Goal: Information Seeking & Learning: Learn about a topic

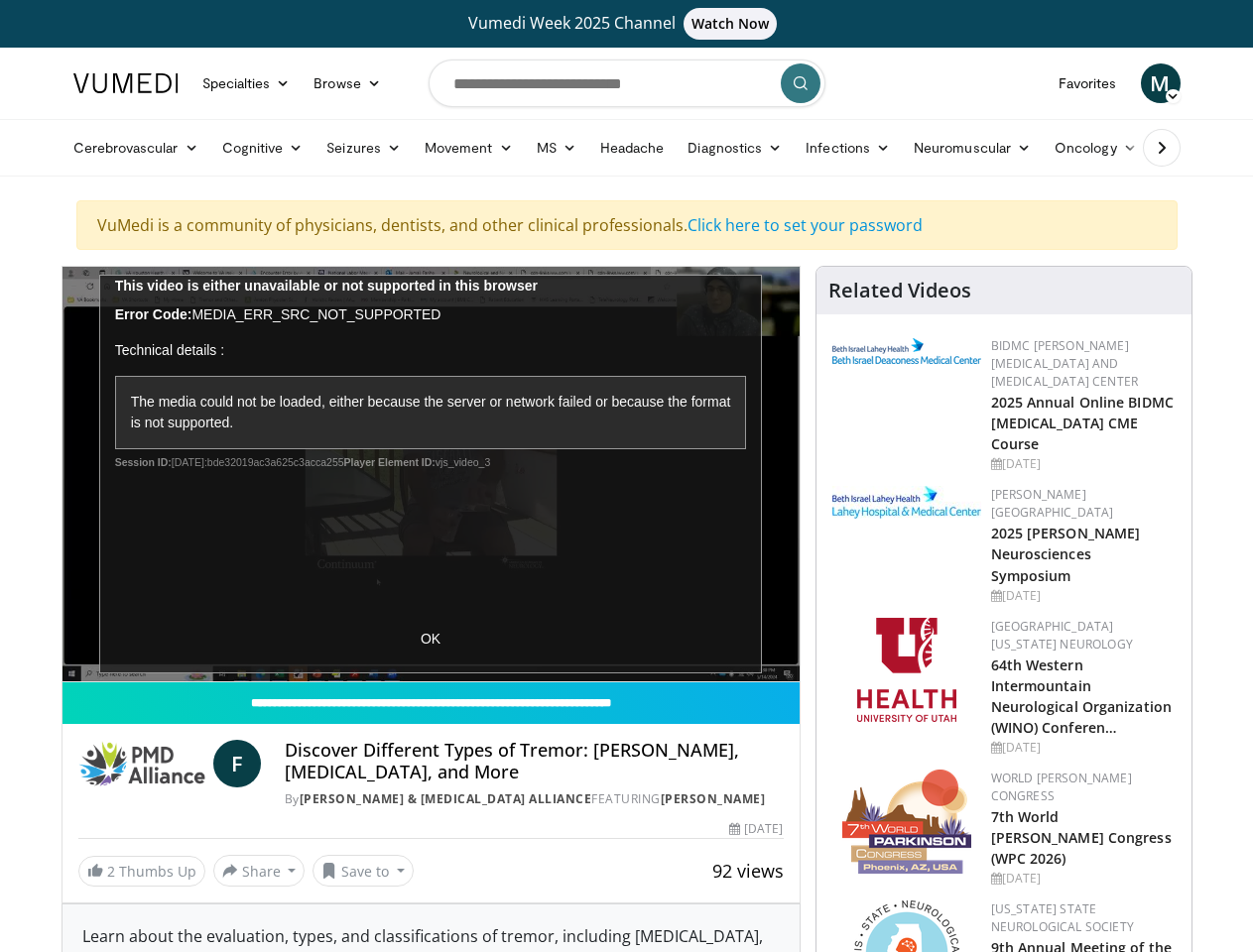
click at [197, 84] on link "Specialties" at bounding box center [246, 84] width 113 height 40
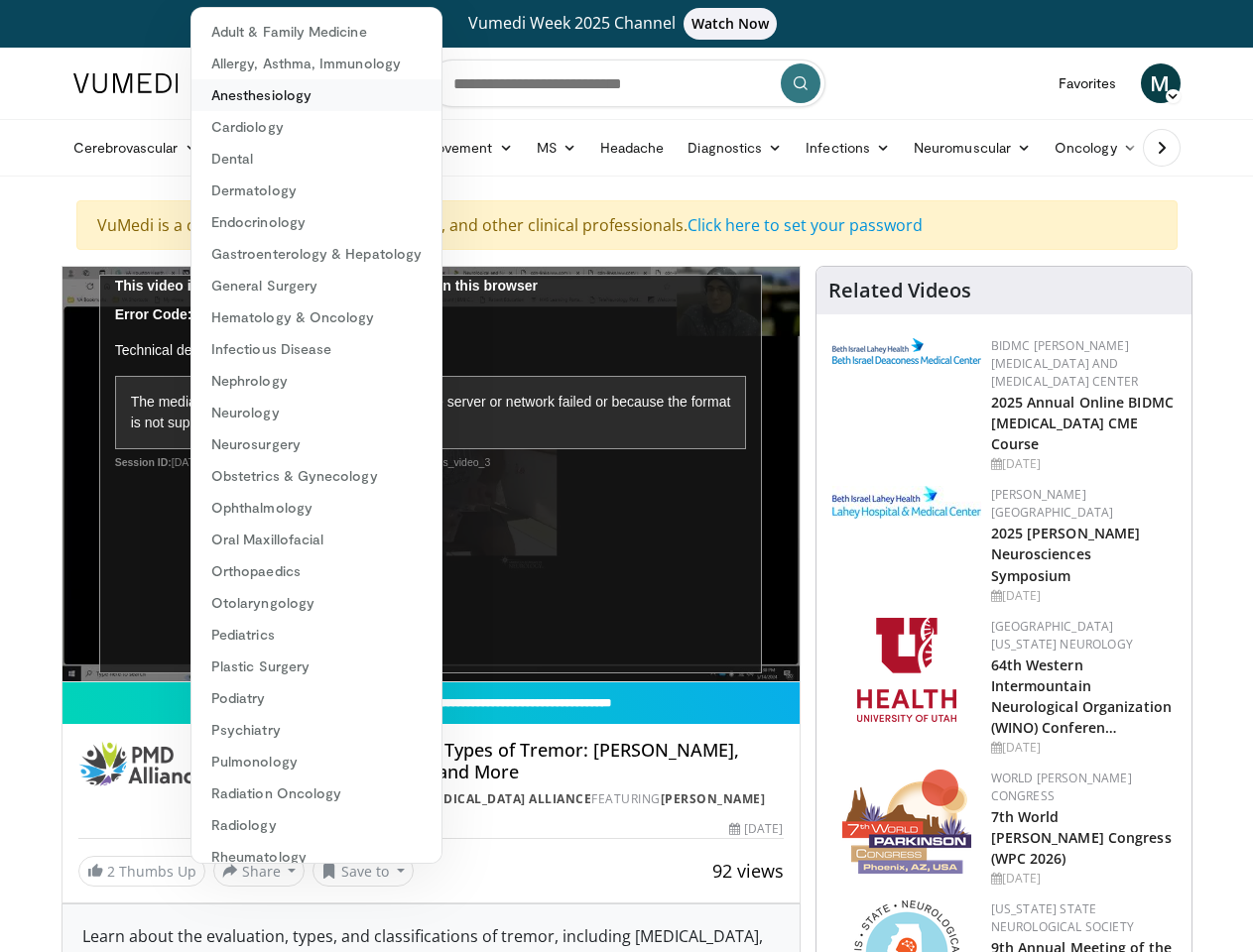
click at [298, 84] on link "Anesthesiology" at bounding box center [316, 96] width 250 height 32
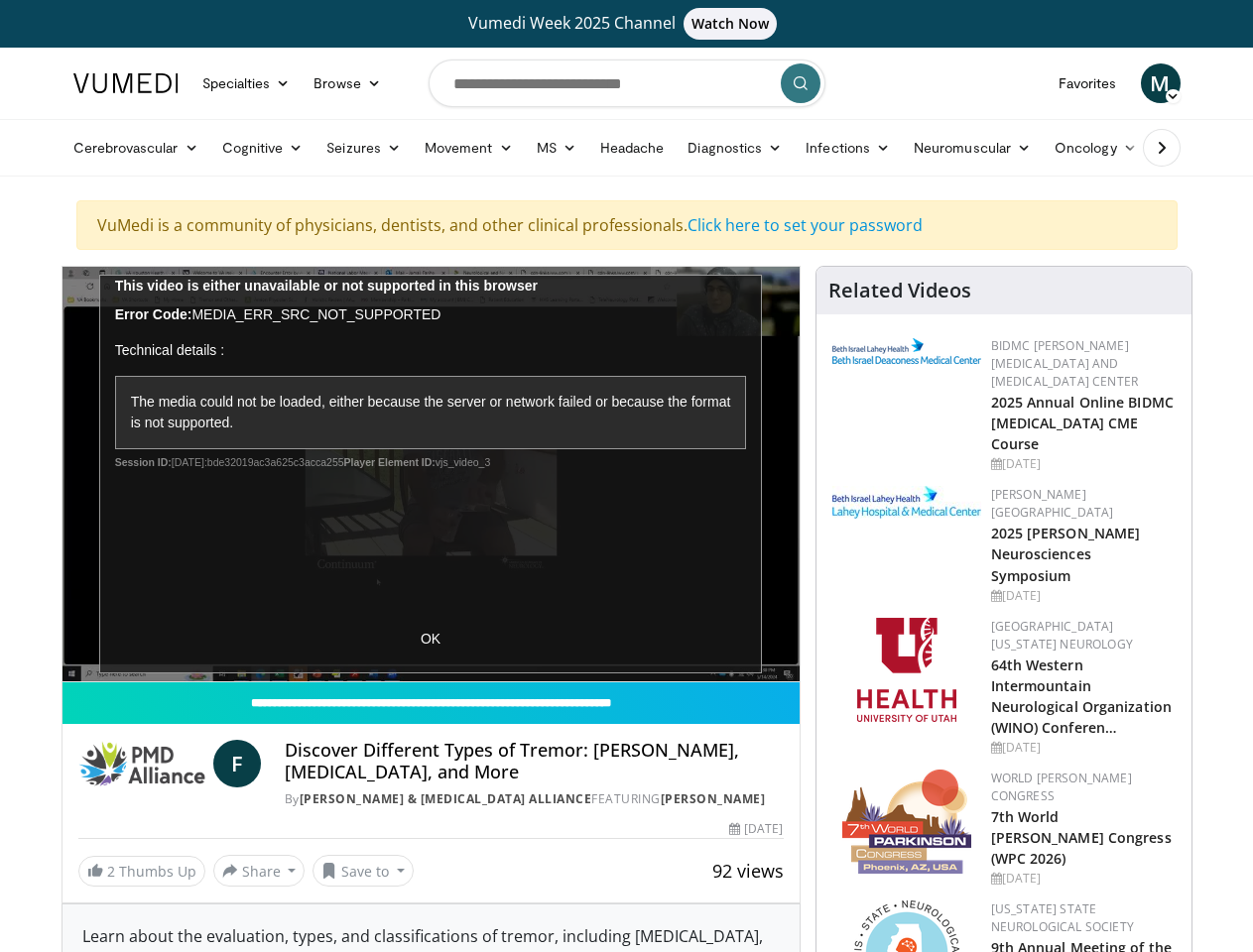
click at [1180, 84] on span "M" at bounding box center [1160, 84] width 40 height 40
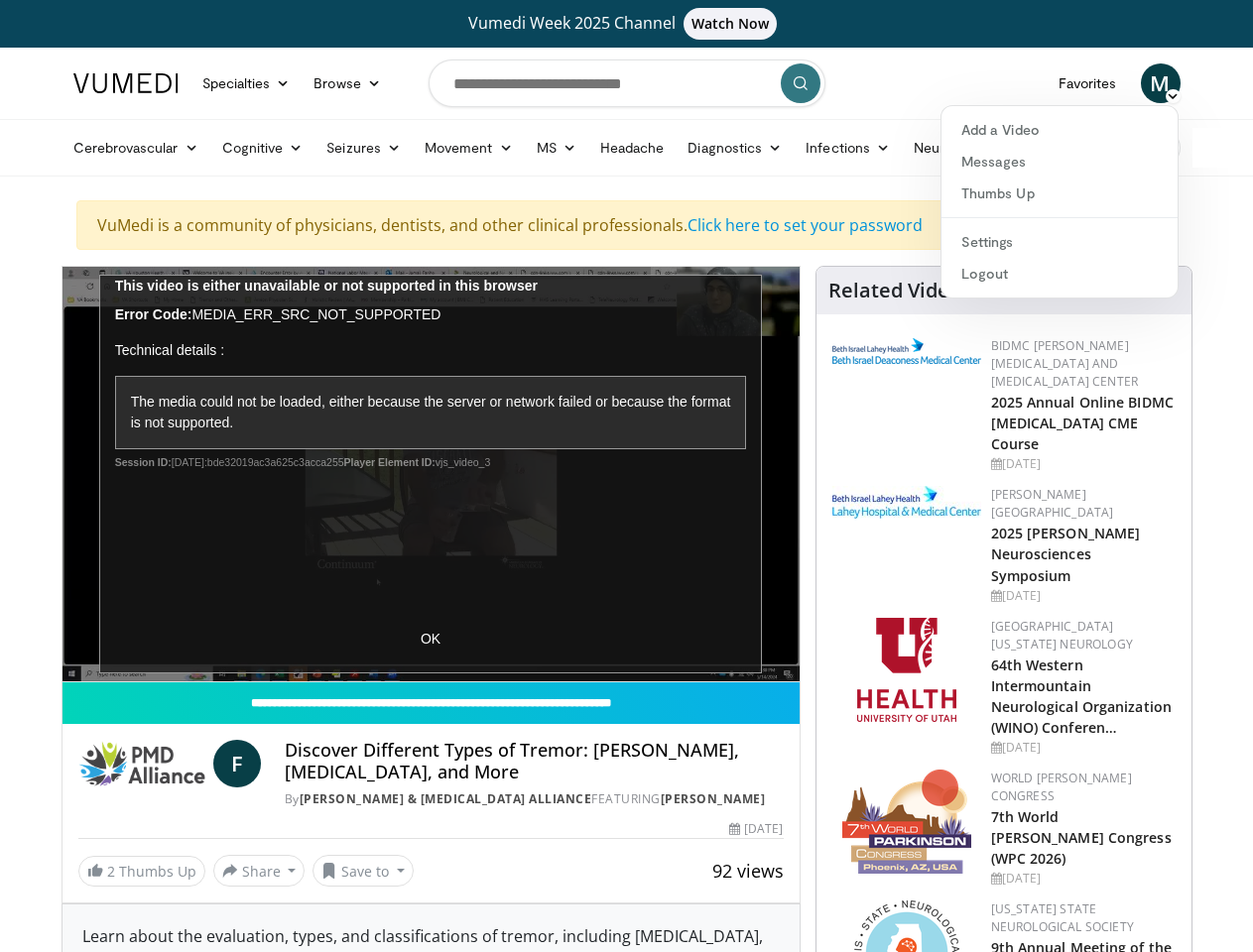
click at [86, 147] on link "Cerebrovascular" at bounding box center [135, 147] width 148 height 40
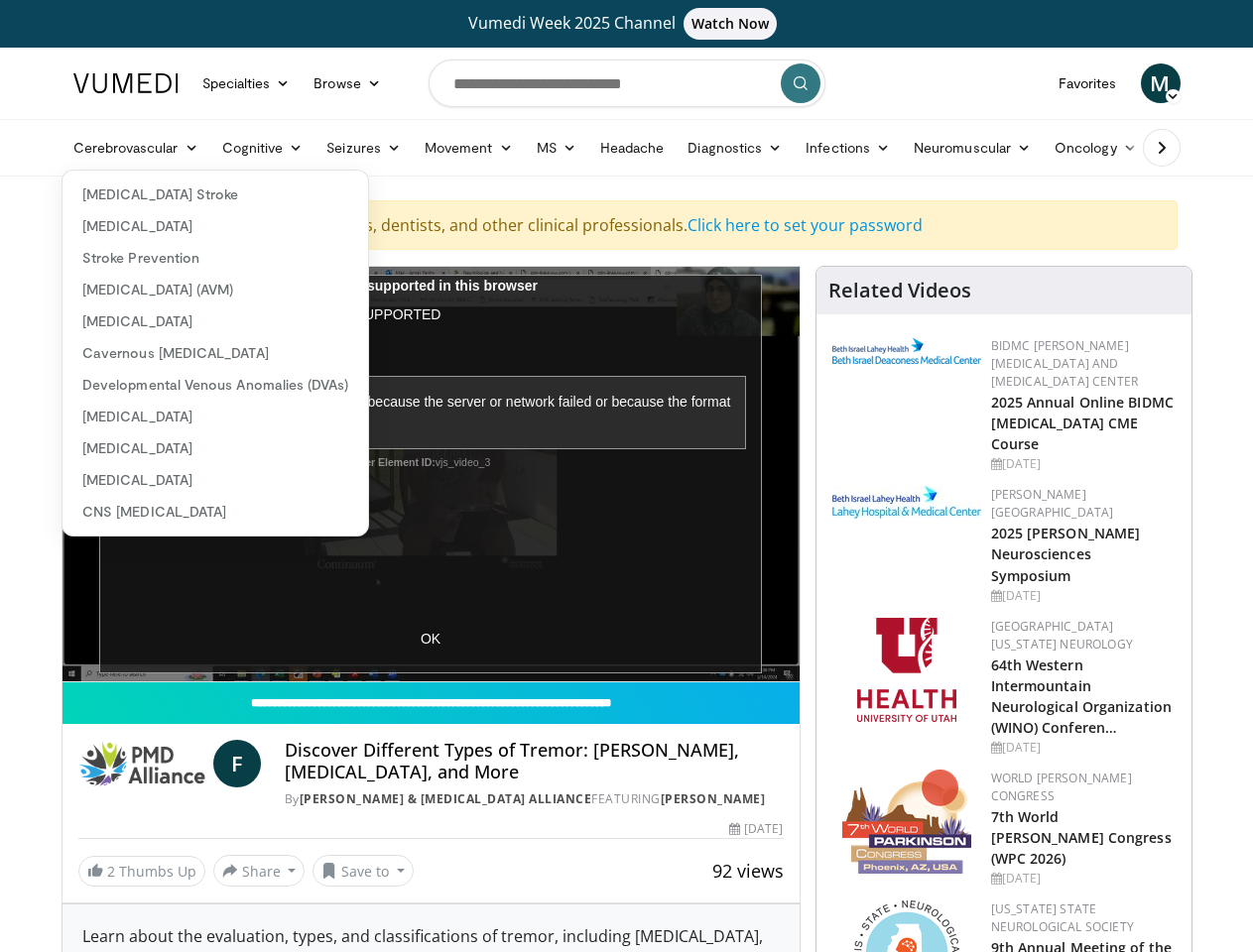
click at [211, 147] on link "Cognitive" at bounding box center [263, 147] width 106 height 40
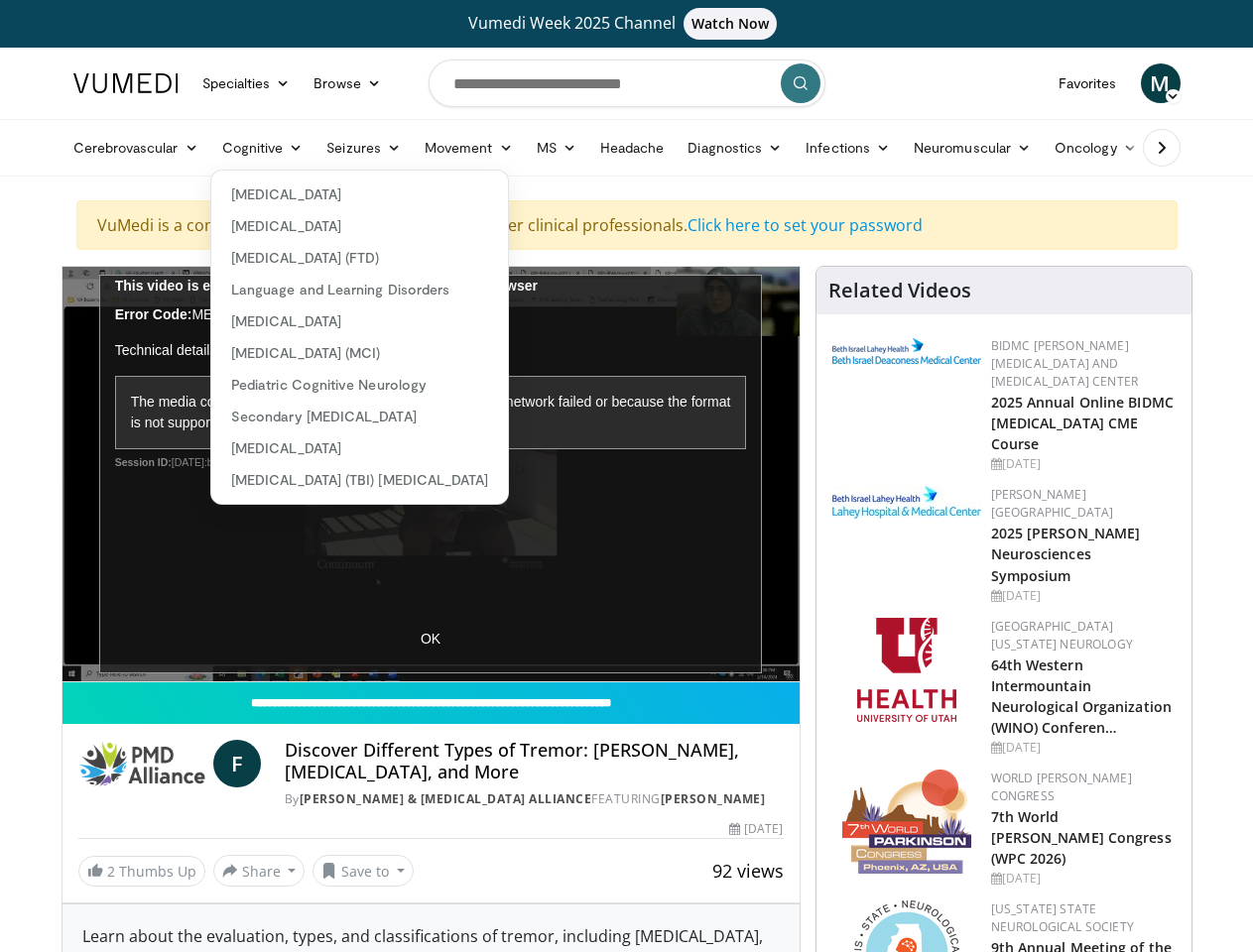
click at [315, 147] on link "Seizures" at bounding box center [364, 147] width 99 height 40
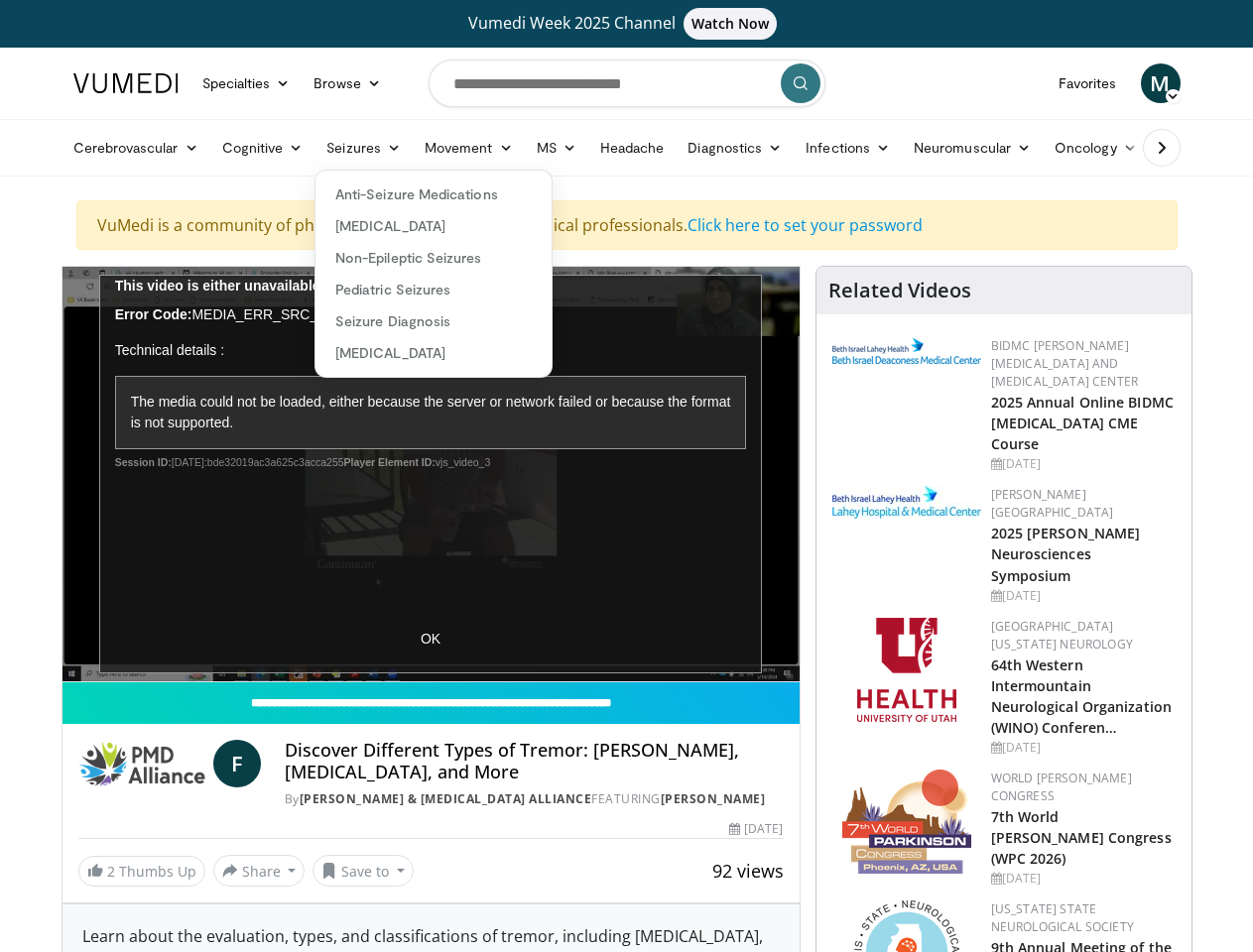
click at [414, 147] on link "Movement" at bounding box center [468, 147] width 113 height 40
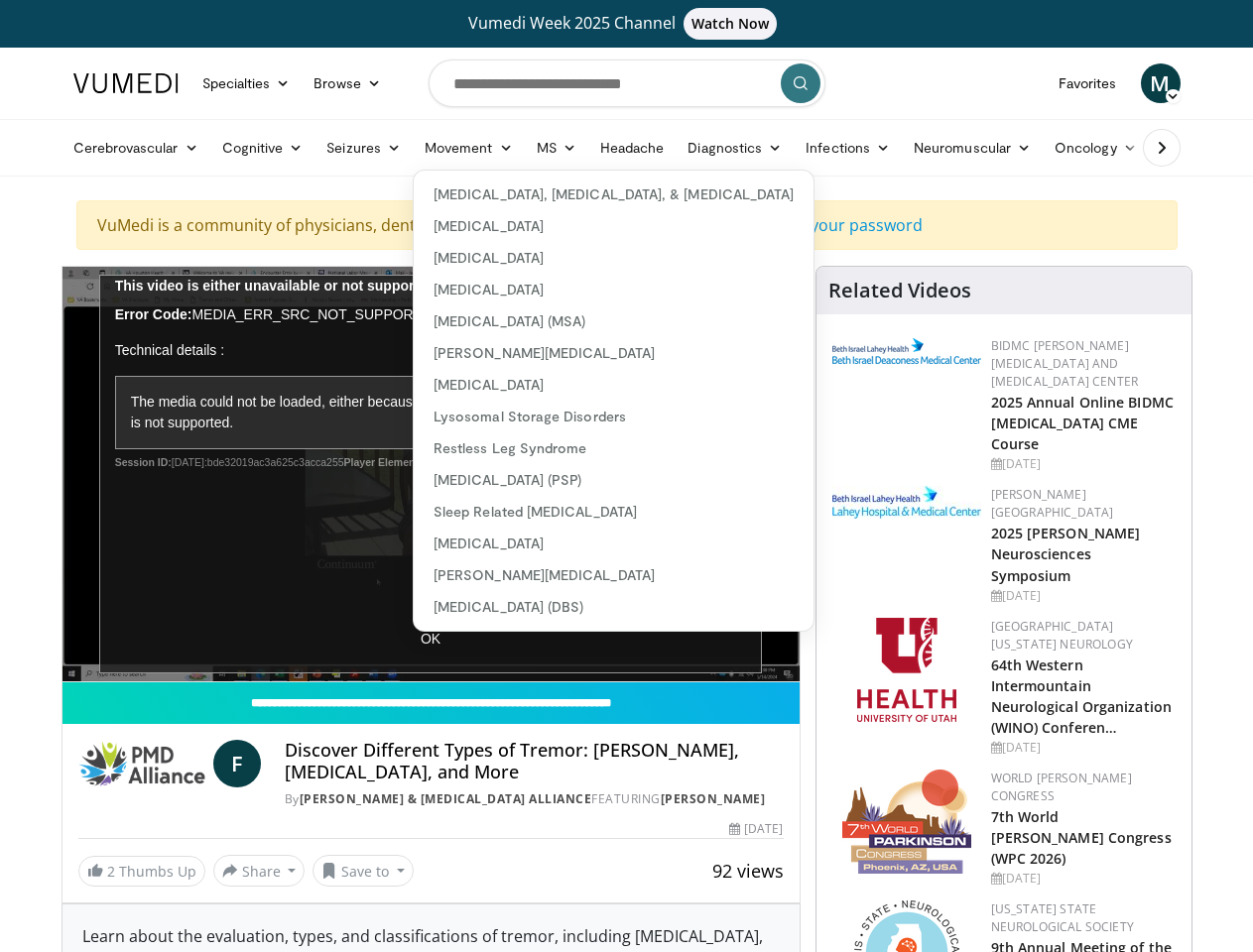
click at [525, 147] on link "MS" at bounding box center [557, 147] width 64 height 40
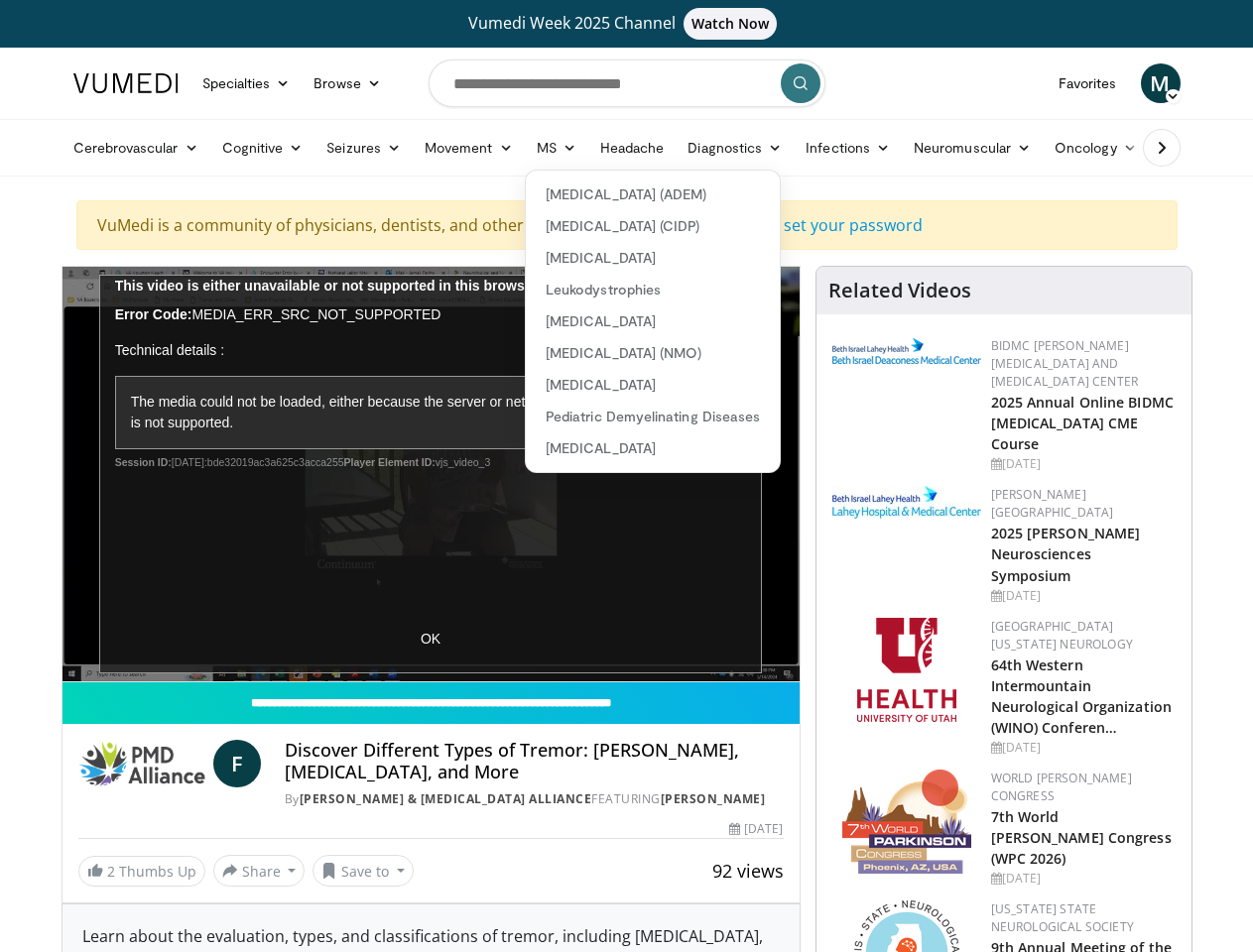
click at [681, 147] on link "Diagnostics" at bounding box center [734, 147] width 119 height 40
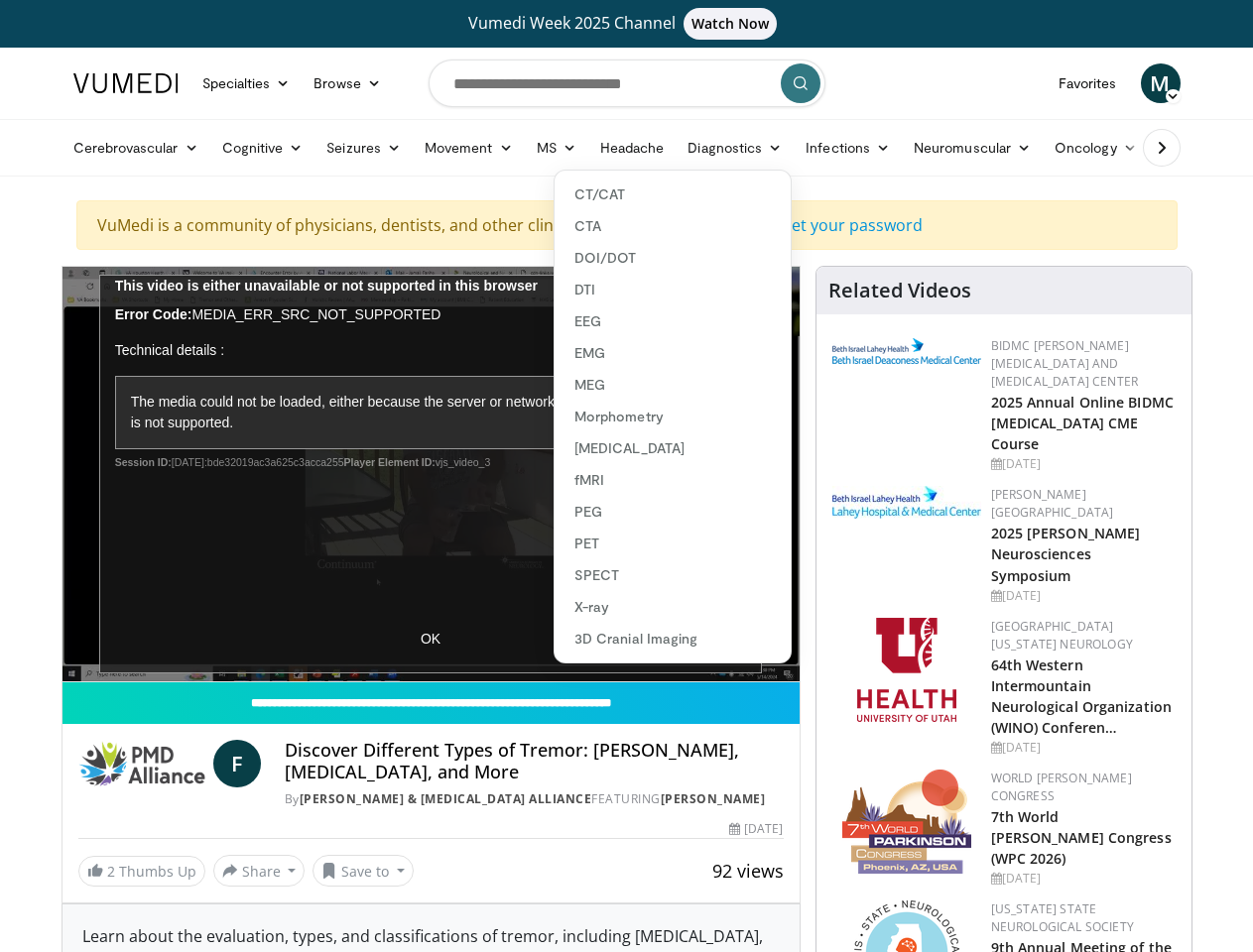
click at [794, 147] on link "Infections" at bounding box center [848, 147] width 109 height 40
